Goal: Task Accomplishment & Management: Use online tool/utility

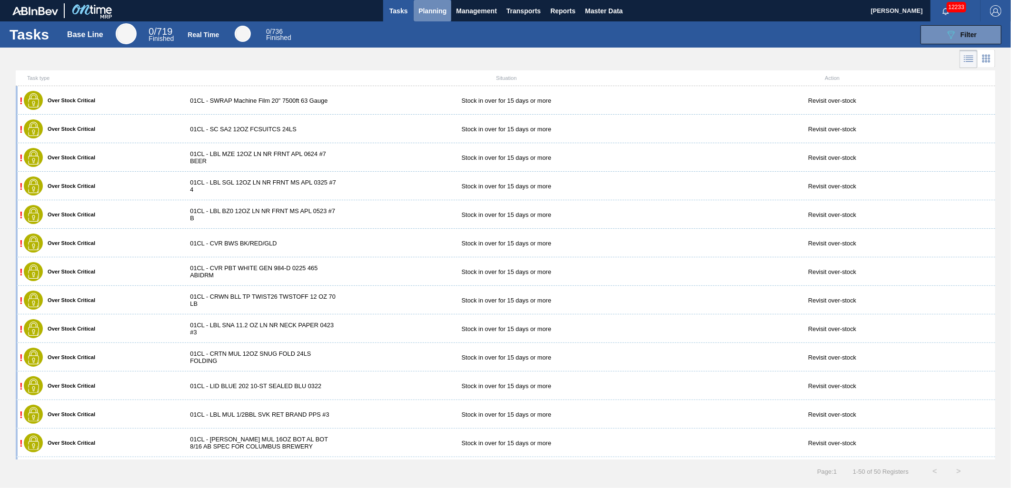
click at [426, 18] on button "Planning" at bounding box center [433, 10] width 38 height 21
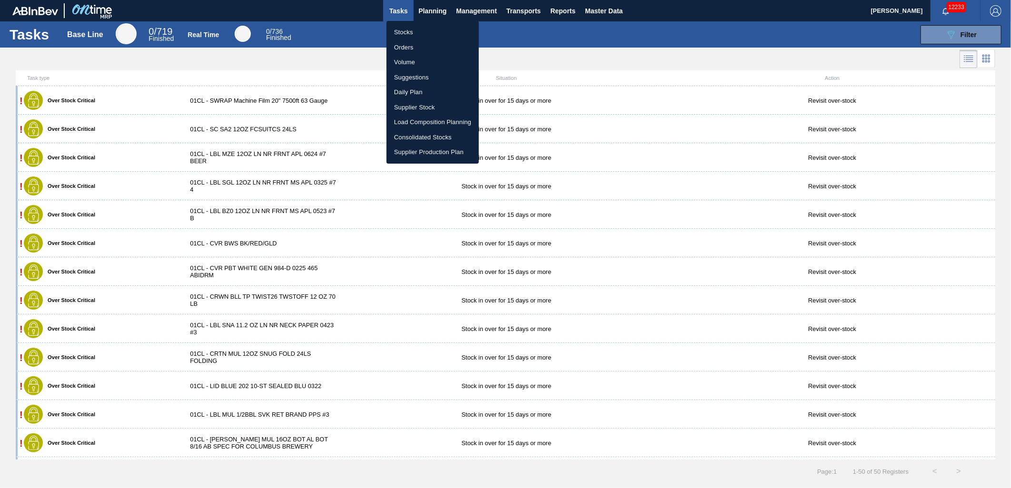
click at [421, 119] on li "Load Composition Planning" at bounding box center [432, 122] width 92 height 15
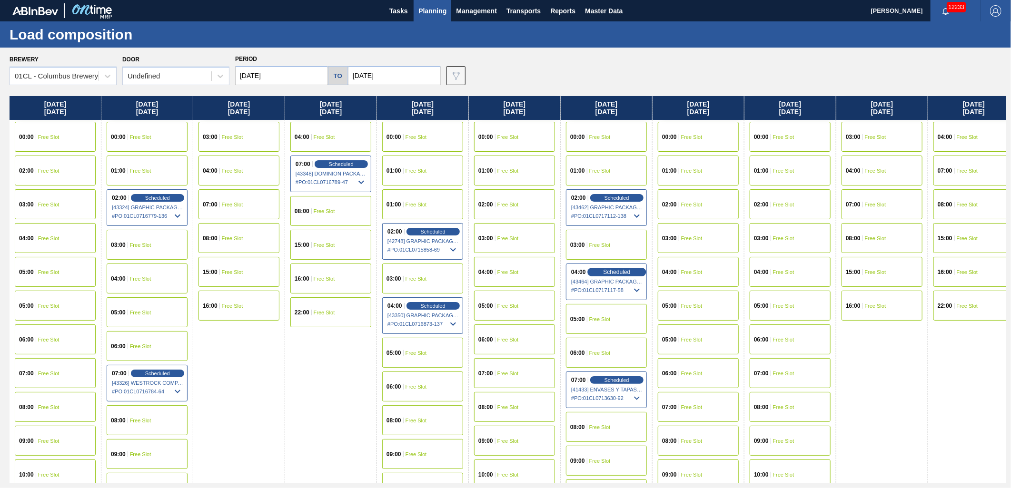
click at [601, 268] on div "Scheduled" at bounding box center [616, 272] width 59 height 9
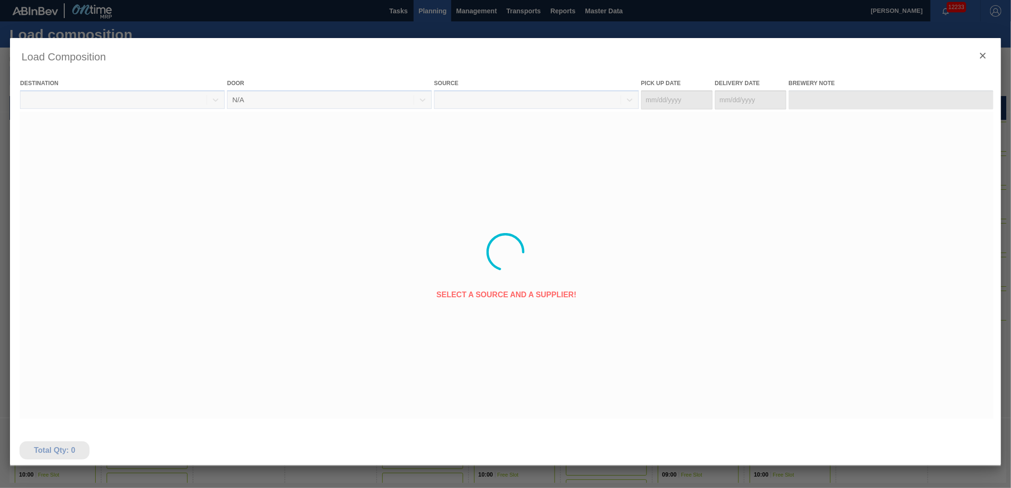
type Date "[DATE]"
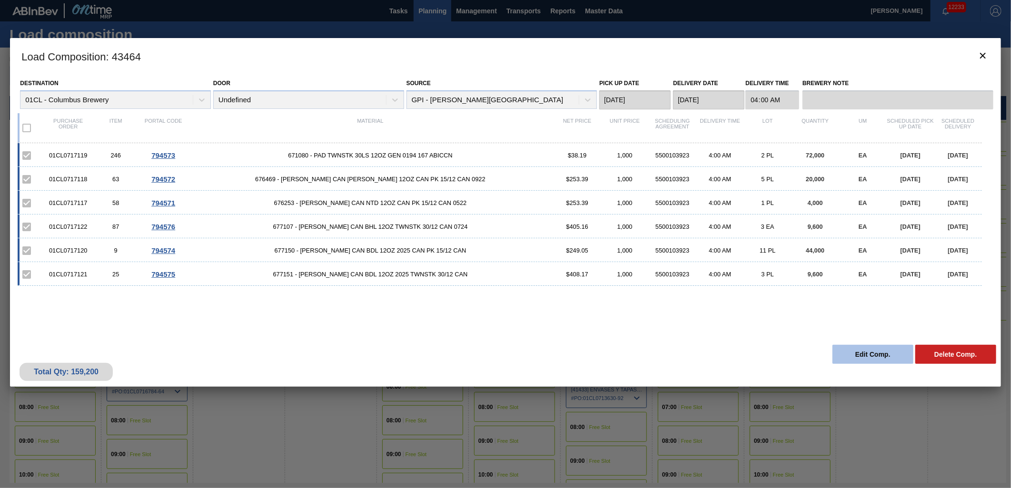
click at [872, 353] on button "Edit Comp." at bounding box center [872, 354] width 81 height 19
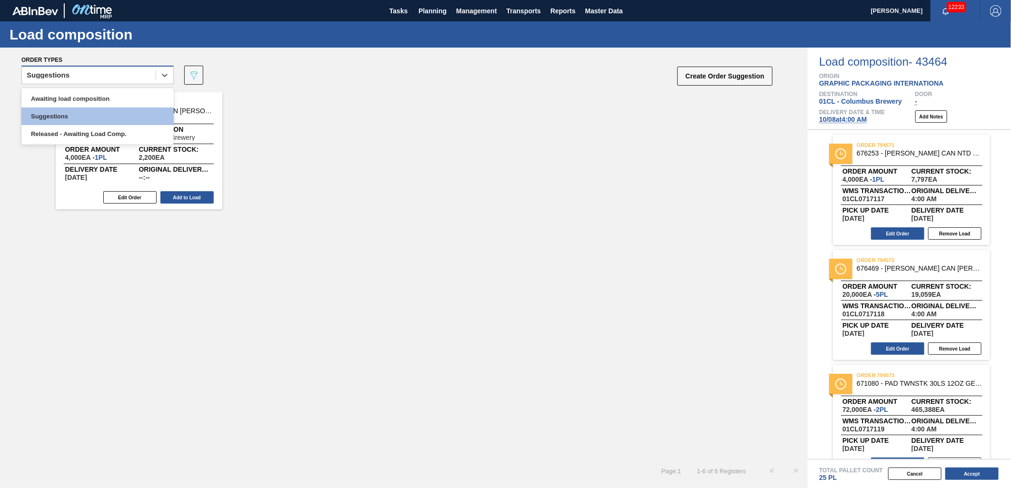
click at [122, 74] on div "Suggestions" at bounding box center [89, 76] width 134 height 14
click at [94, 90] on div "Awaiting load composition" at bounding box center [97, 99] width 152 height 18
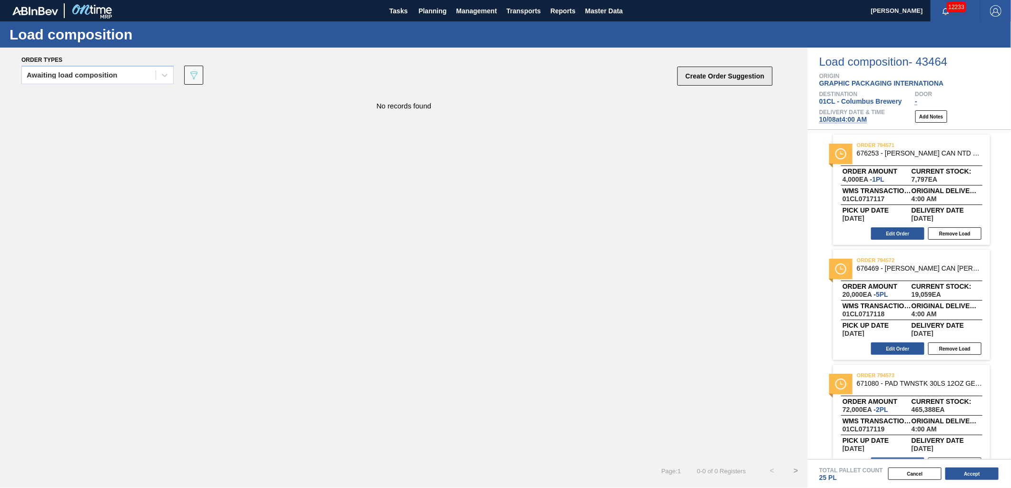
click at [711, 78] on button "Create Order Suggestion" at bounding box center [724, 76] width 95 height 19
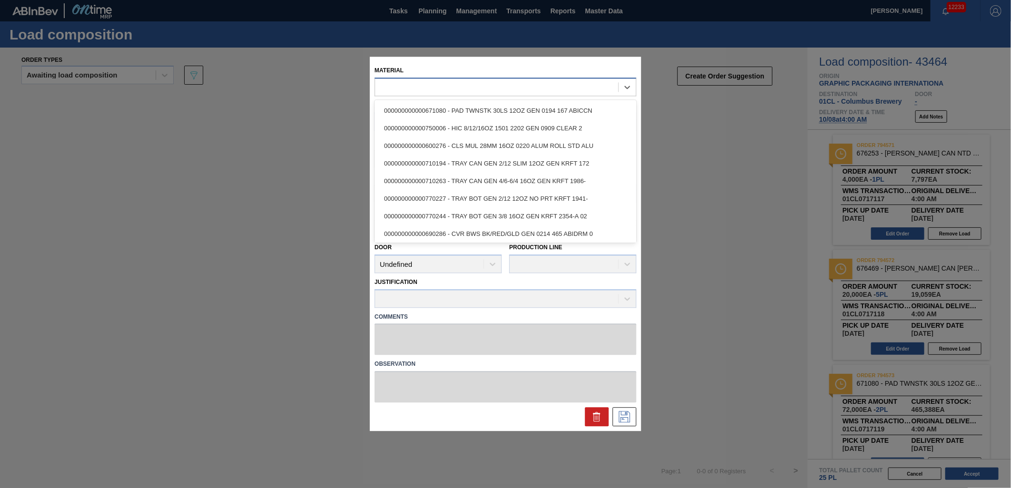
click at [439, 89] on div at bounding box center [496, 87] width 243 height 14
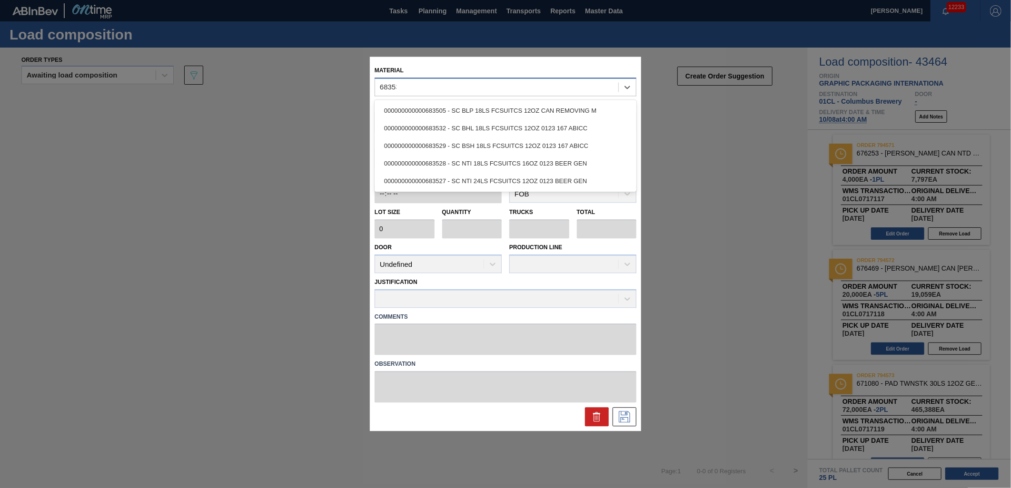
type input "683532"
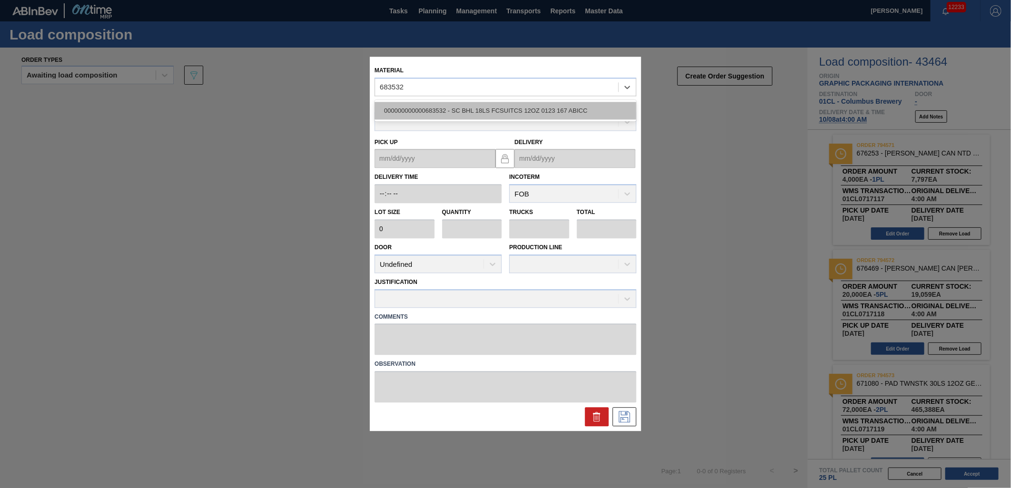
click at [464, 110] on div "000000000000683532 - SC BHL 18LS FCSUITCS 12OZ 0123 167 ABICC" at bounding box center [506, 111] width 262 height 18
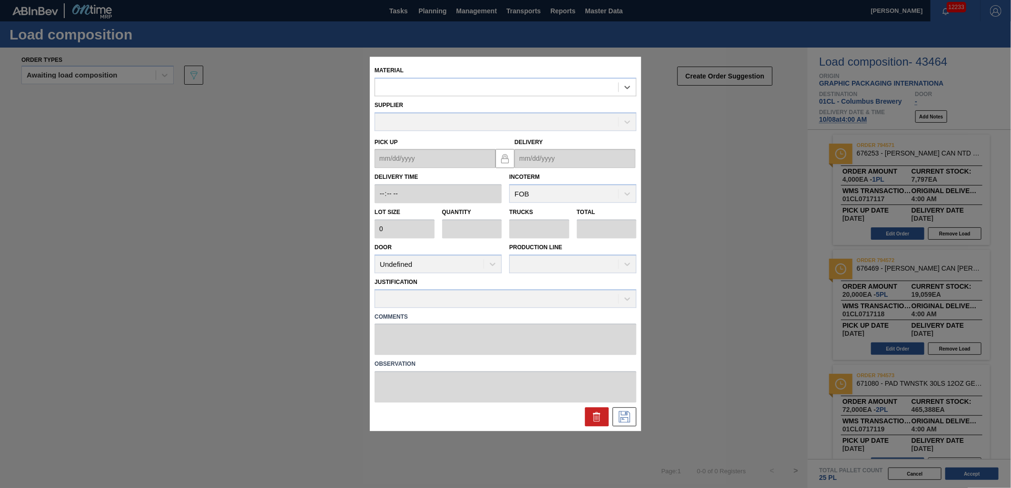
type input "4,800"
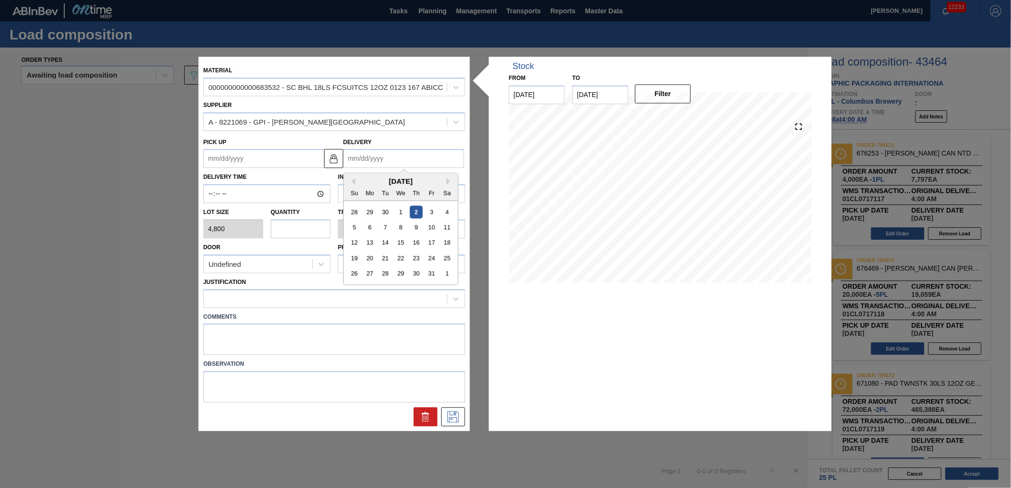
click at [400, 160] on input "Delivery" at bounding box center [403, 158] width 121 height 19
click at [403, 229] on div "8" at bounding box center [400, 227] width 13 height 13
type up "[DATE]"
type input "[DATE]"
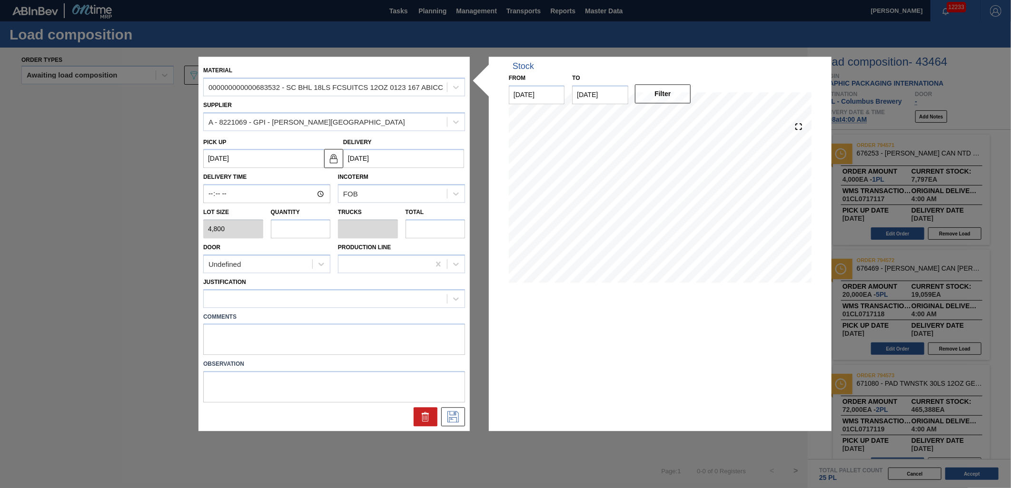
click at [289, 222] on input "text" at bounding box center [301, 228] width 60 height 19
type input "1"
type input "0.038"
type input "4,800"
type input "1"
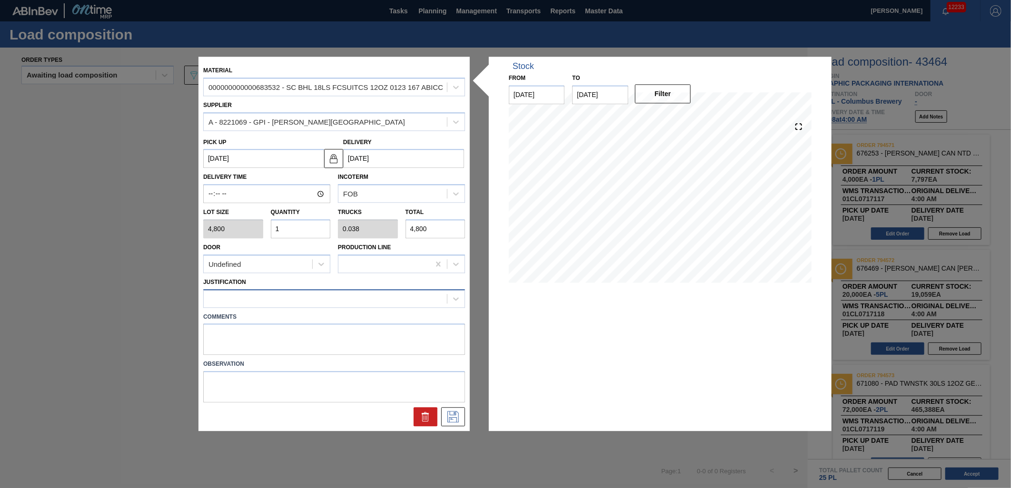
click at [432, 305] on div at bounding box center [325, 299] width 243 height 14
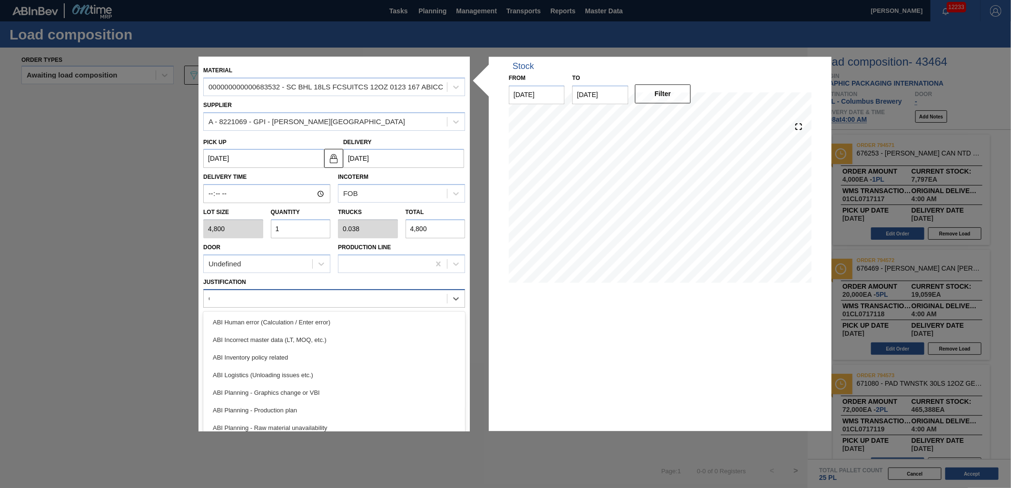
type input "On"
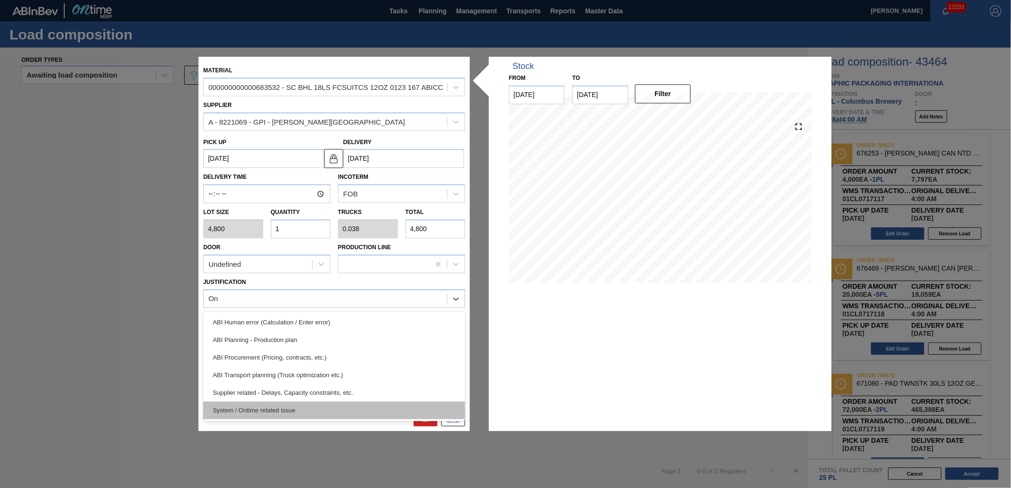
click at [338, 405] on div "System / Ontime related issue" at bounding box center [334, 411] width 262 height 18
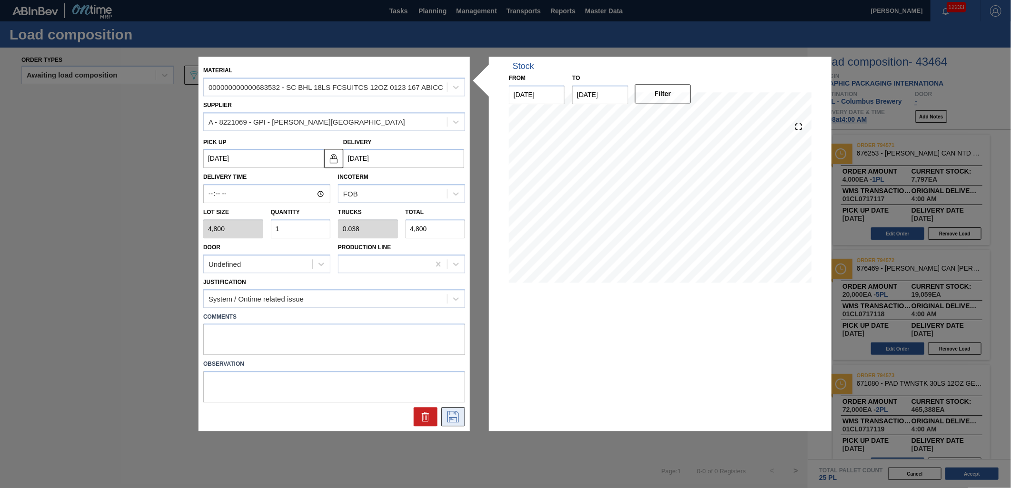
click at [456, 420] on icon at bounding box center [453, 417] width 15 height 11
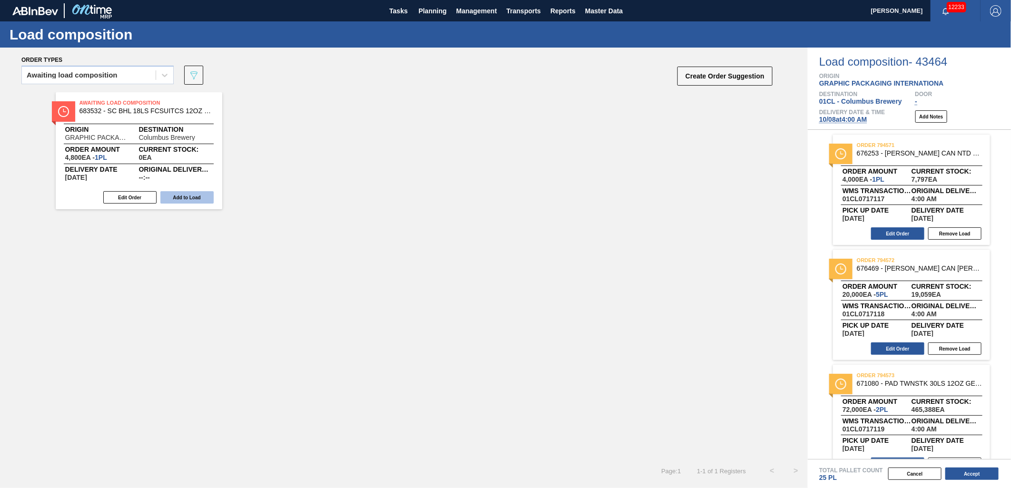
click at [189, 198] on button "Add to Load" at bounding box center [186, 197] width 53 height 12
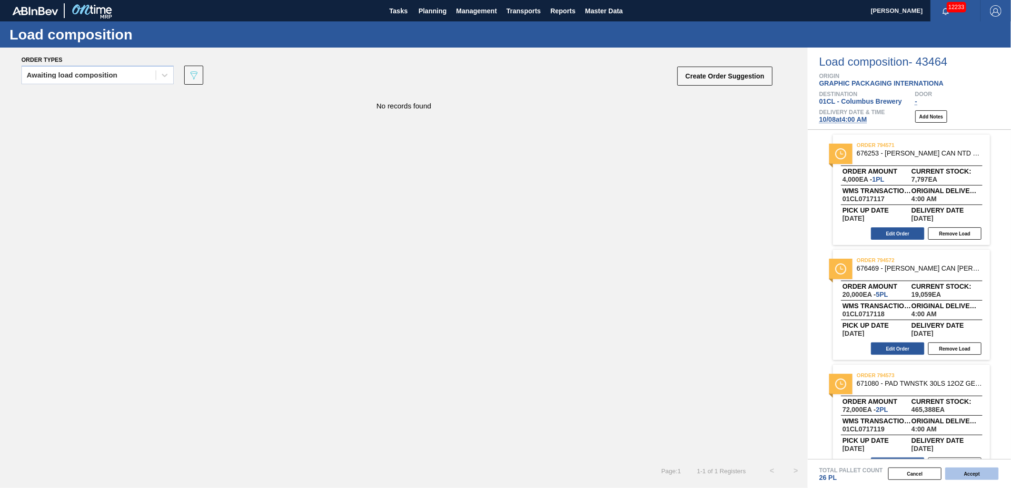
click at [976, 478] on button "Accept" at bounding box center [971, 474] width 53 height 12
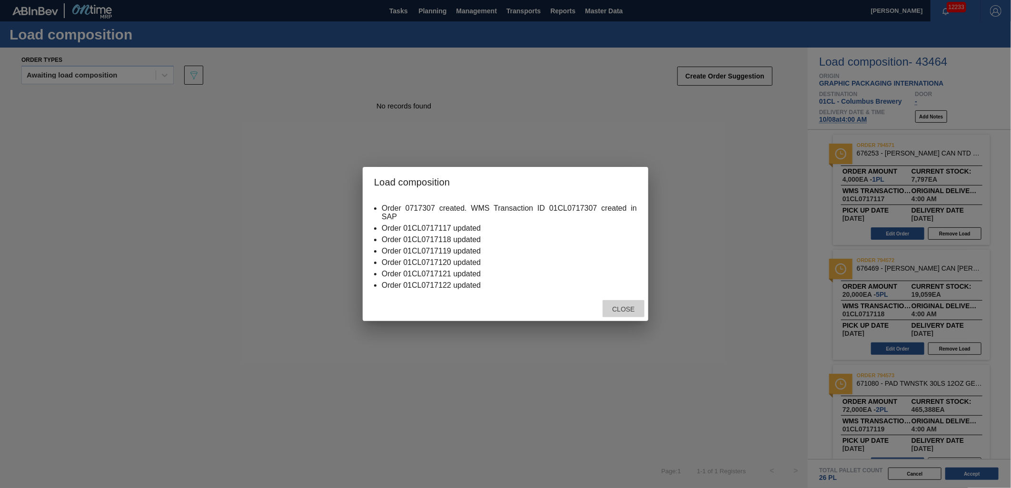
click at [613, 313] on div "Close" at bounding box center [624, 309] width 42 height 18
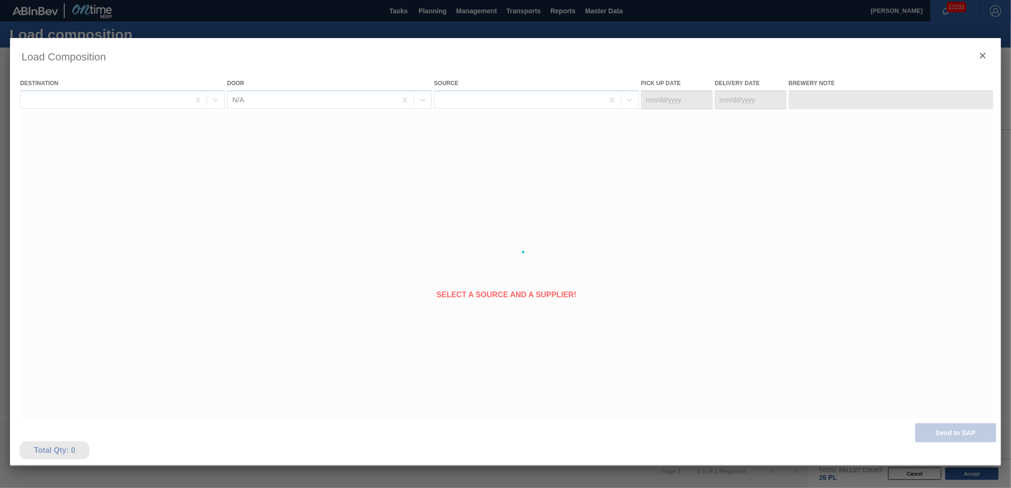
type Date "[DATE]"
